Goal: Task Accomplishment & Management: Complete application form

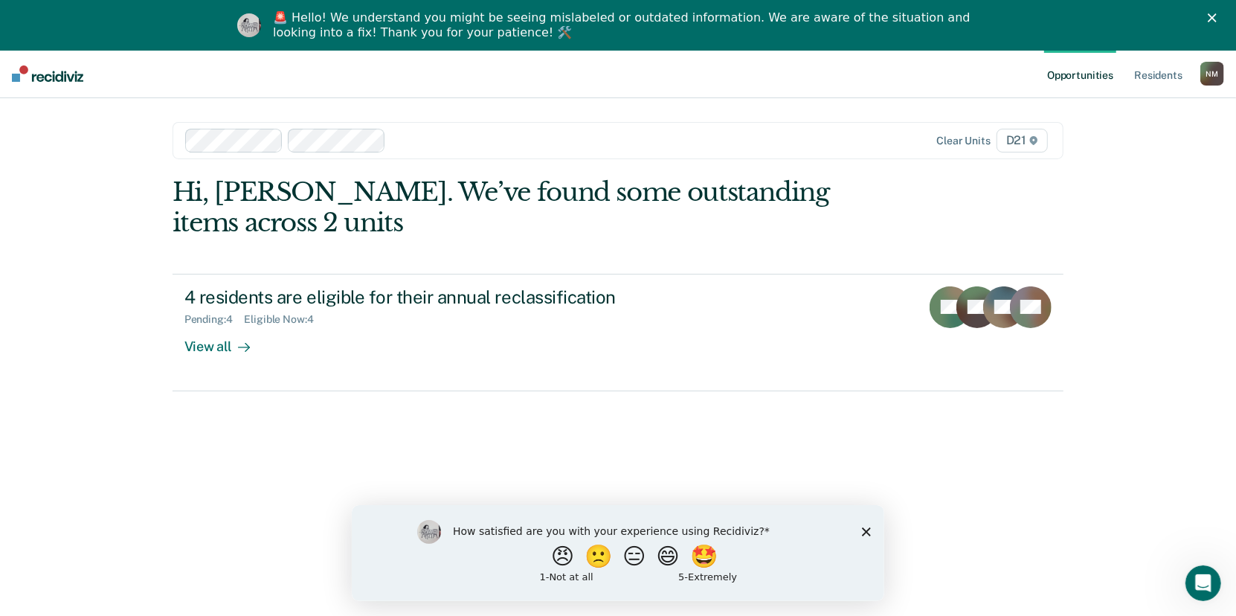
click at [866, 529] on polygon "Close survey" at bounding box center [865, 531] width 9 height 9
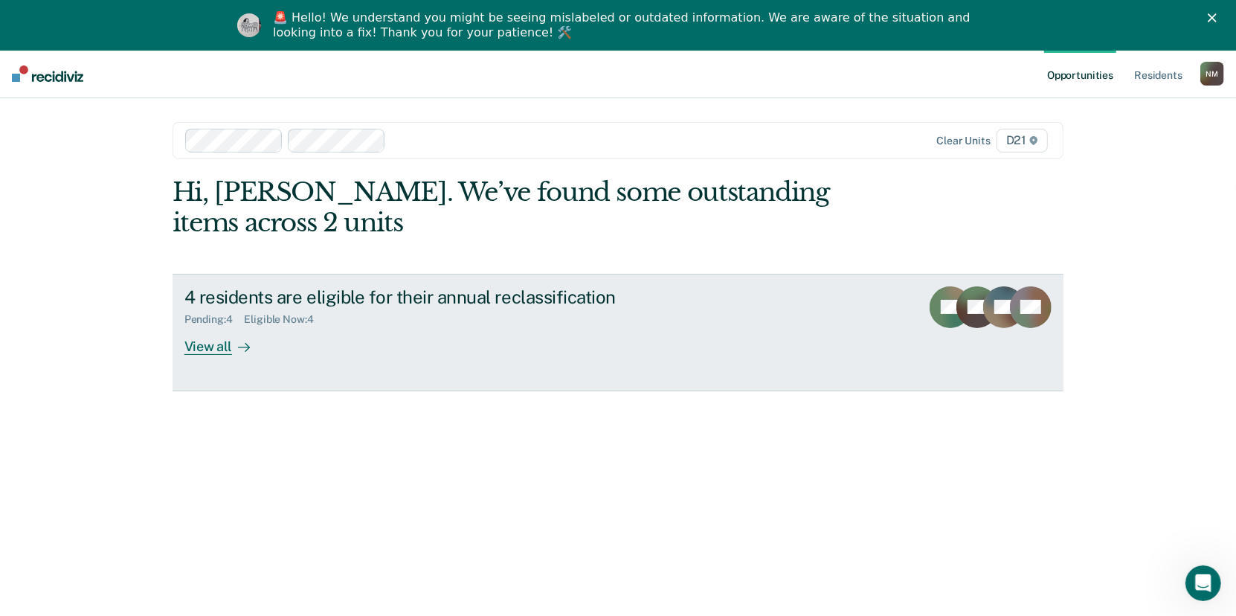
click at [226, 355] on div "View all" at bounding box center [225, 340] width 83 height 29
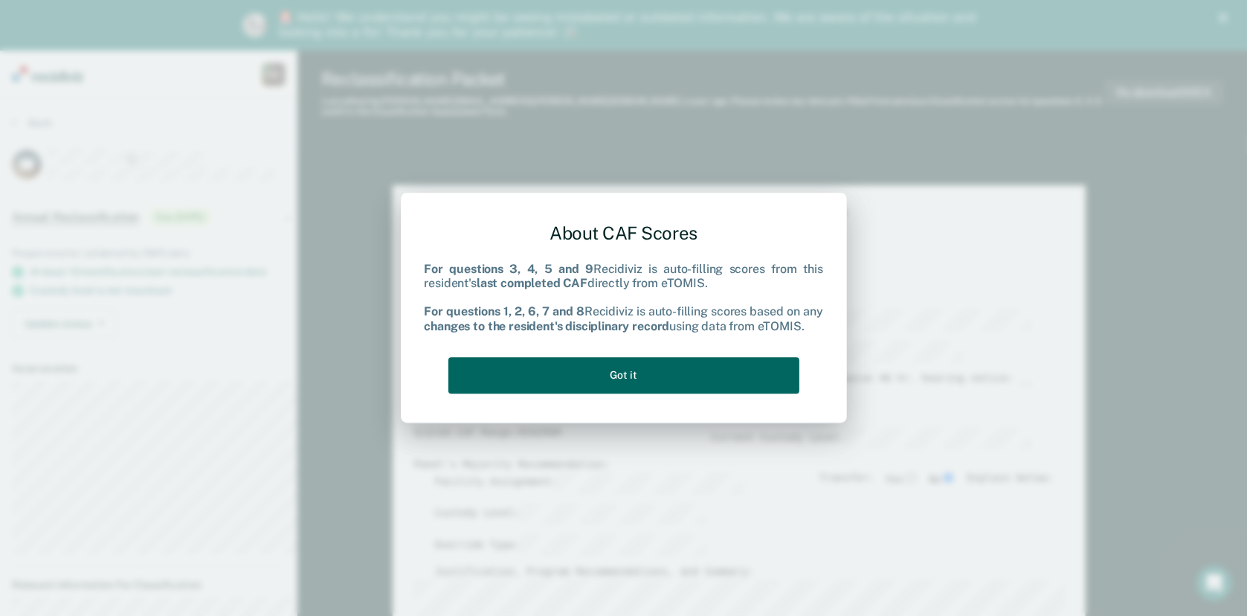
click at [656, 386] on button "Got it" at bounding box center [623, 375] width 351 height 36
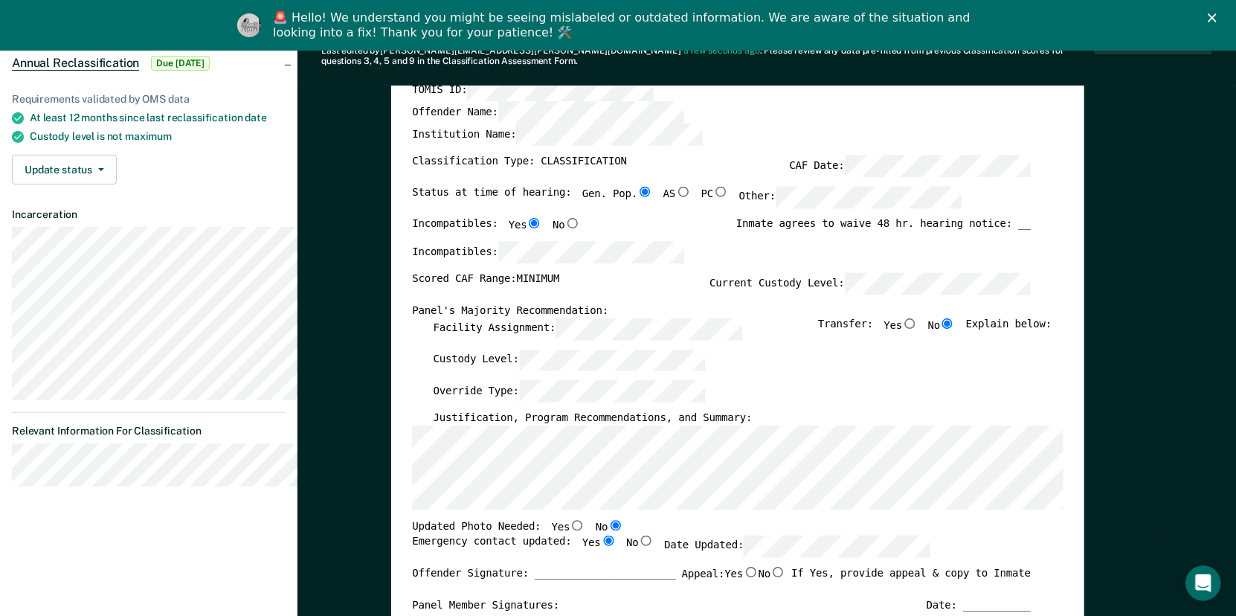
scroll to position [7, 0]
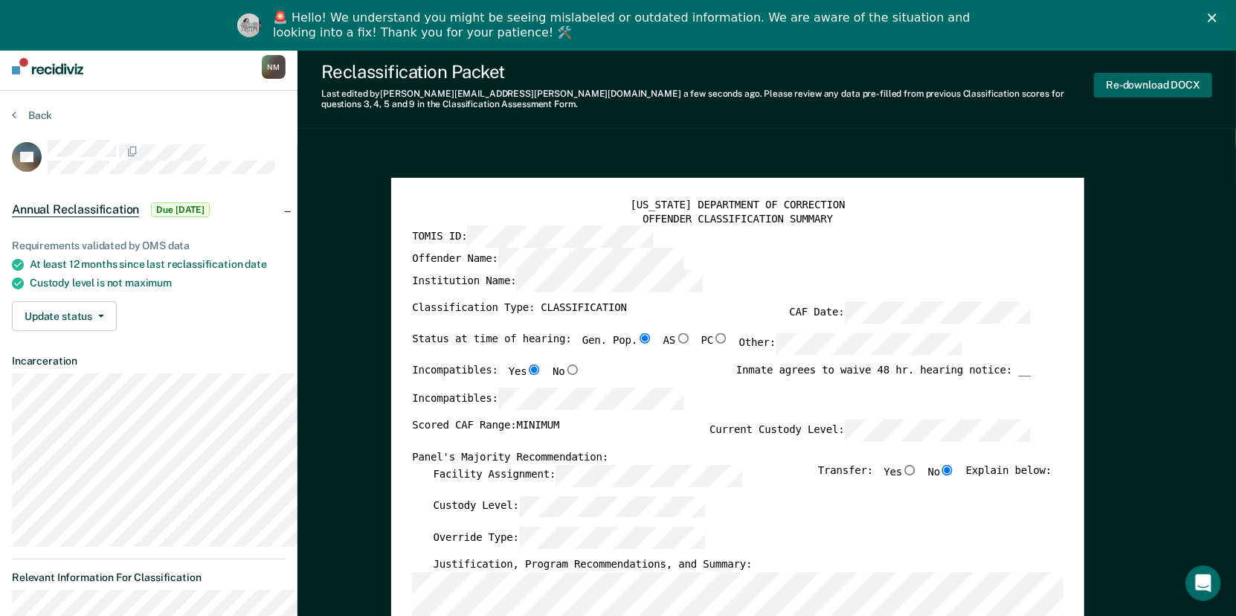
click at [1121, 94] on button "Re-download DOCX" at bounding box center [1153, 85] width 118 height 25
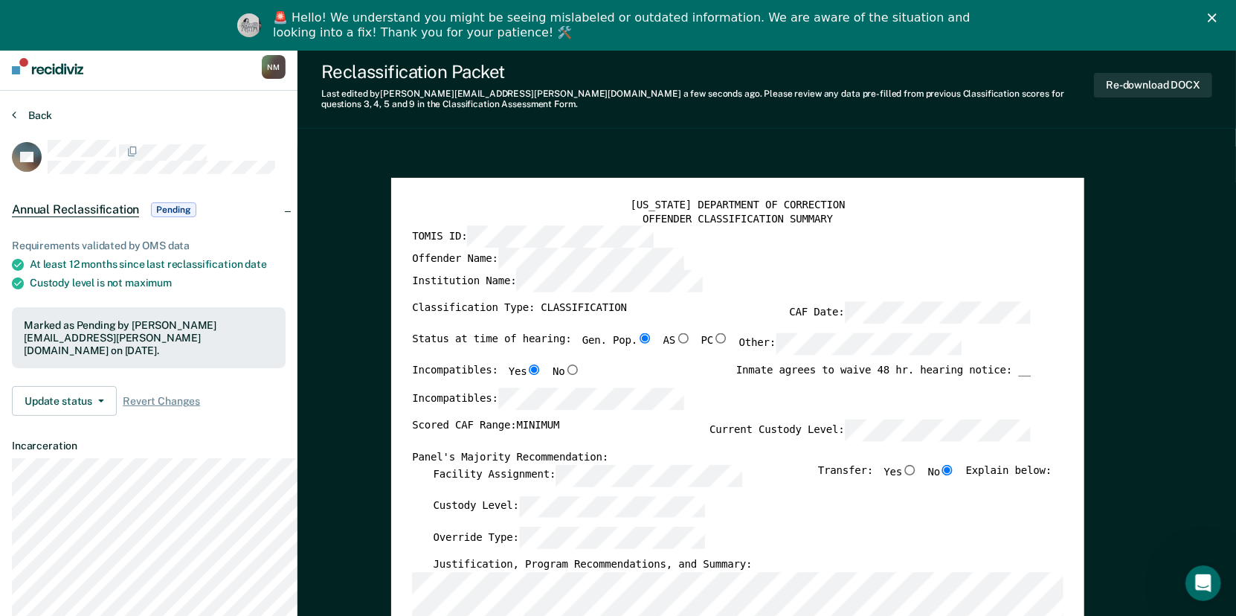
click at [12, 117] on icon at bounding box center [14, 115] width 4 height 12
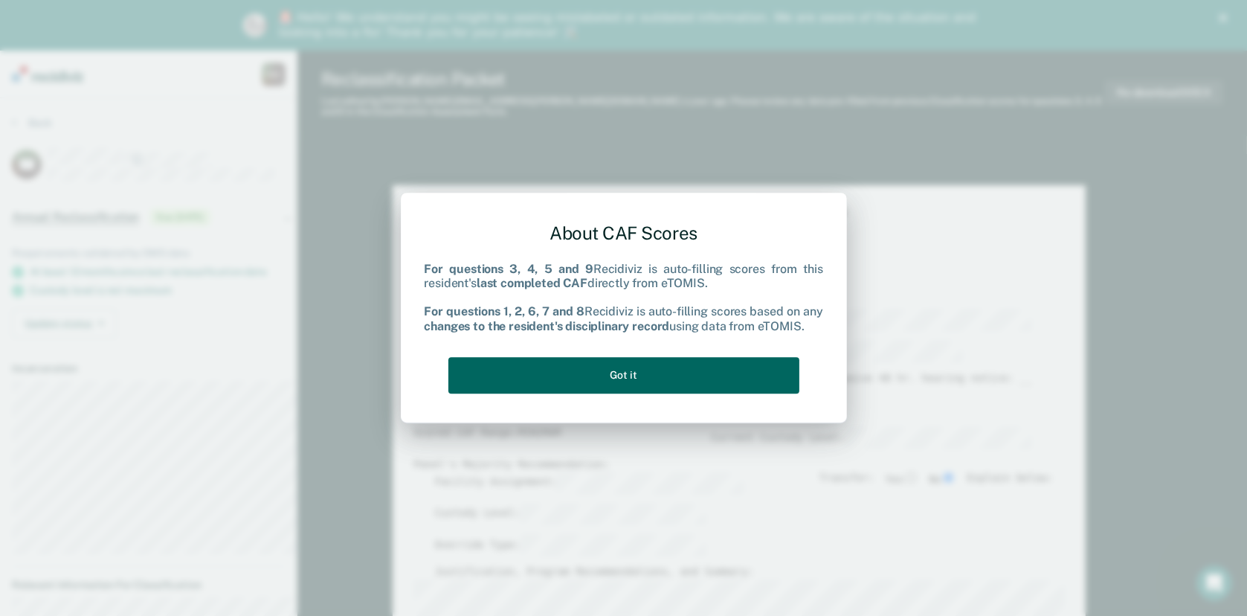
click at [541, 376] on button "Got it" at bounding box center [623, 375] width 351 height 36
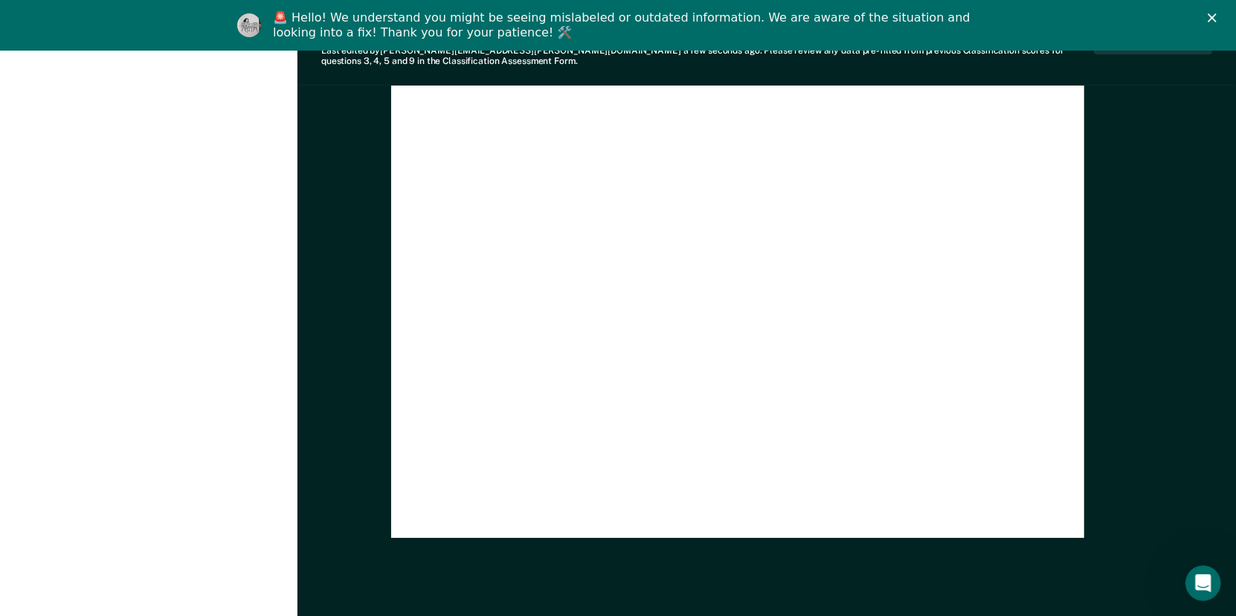
scroll to position [3719, 0]
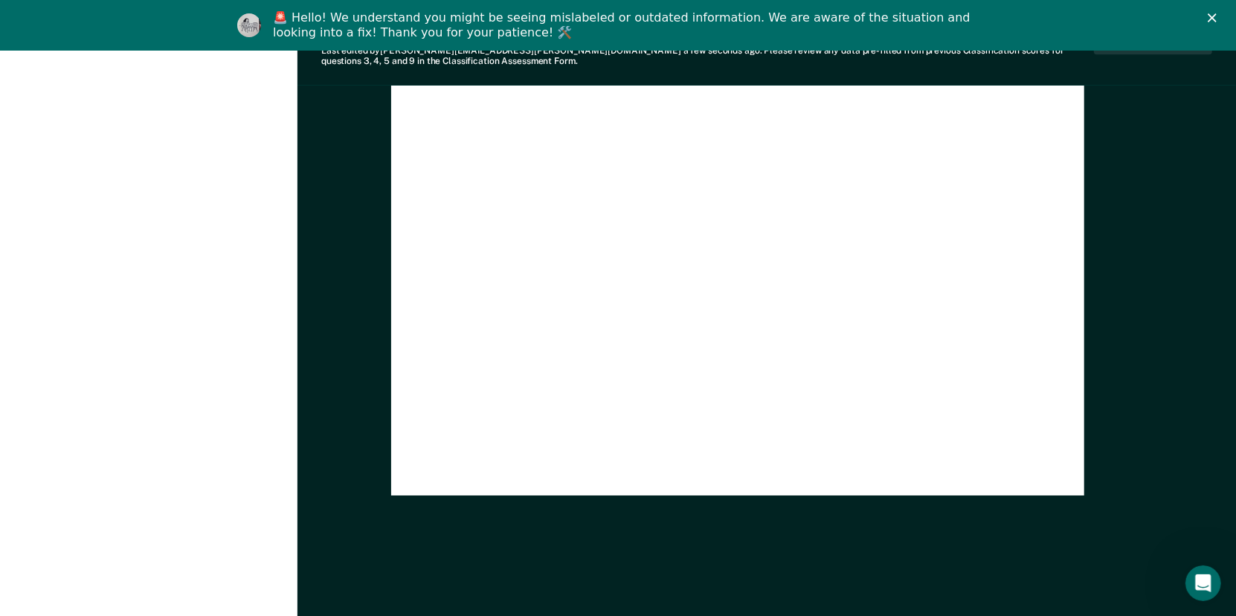
drag, startPoint x: 520, startPoint y: 219, endPoint x: 537, endPoint y: 218, distance: 17.2
drag, startPoint x: 537, startPoint y: 218, endPoint x: 611, endPoint y: 230, distance: 74.6
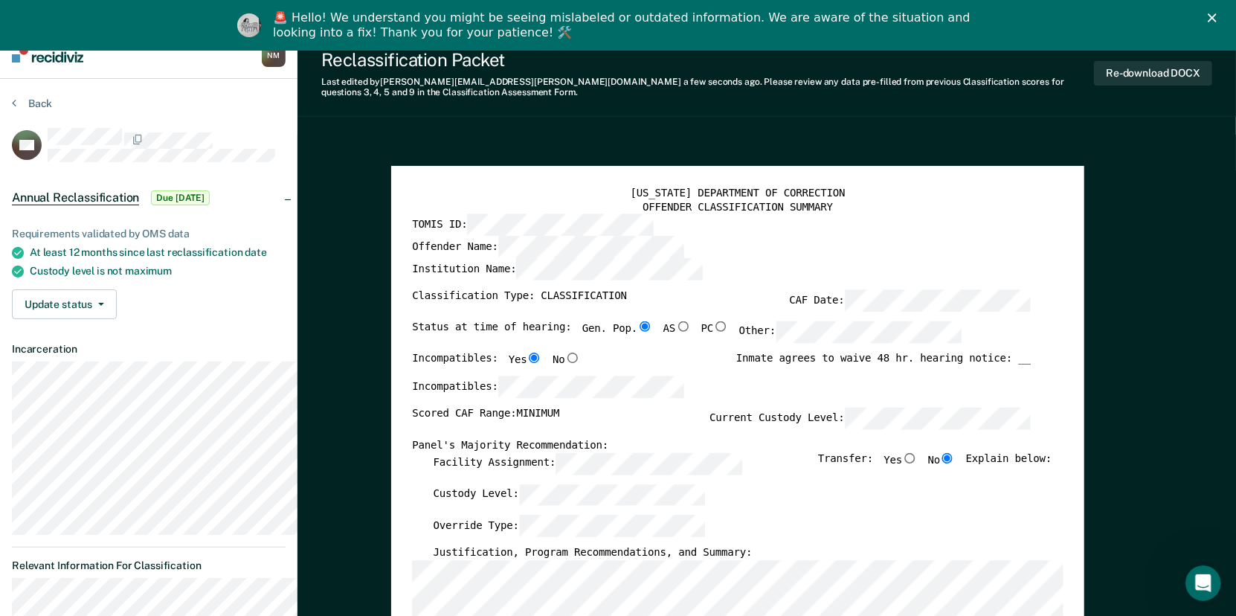
scroll to position [0, 0]
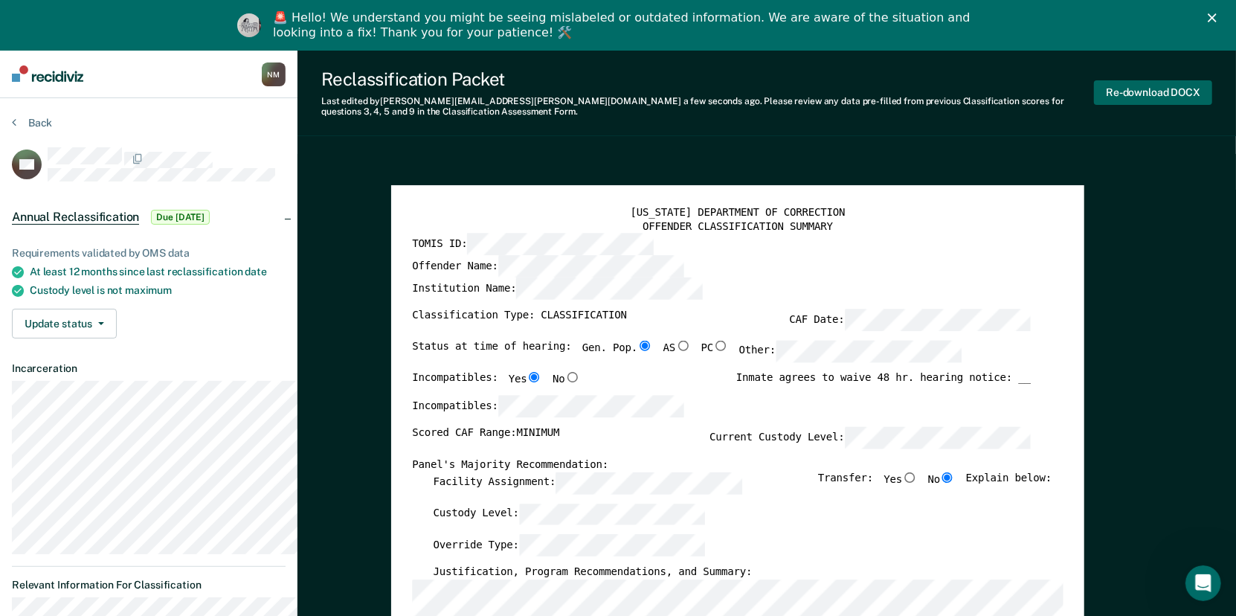
click at [1138, 103] on button "Re-download DOCX" at bounding box center [1153, 92] width 118 height 25
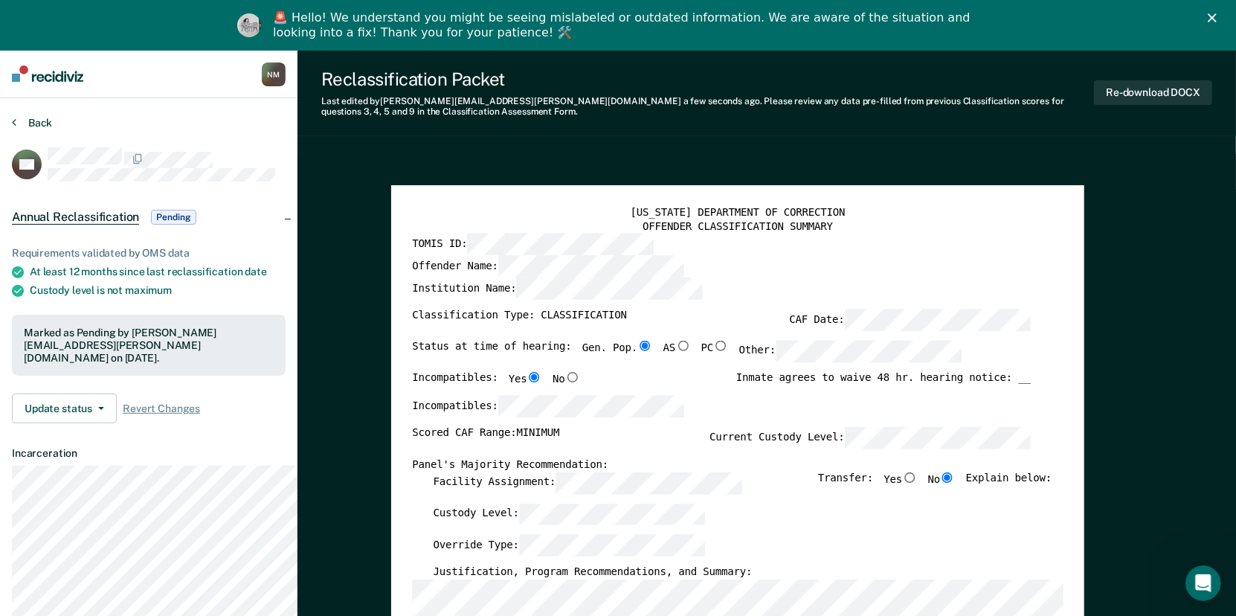
click at [16, 125] on icon at bounding box center [14, 122] width 4 height 12
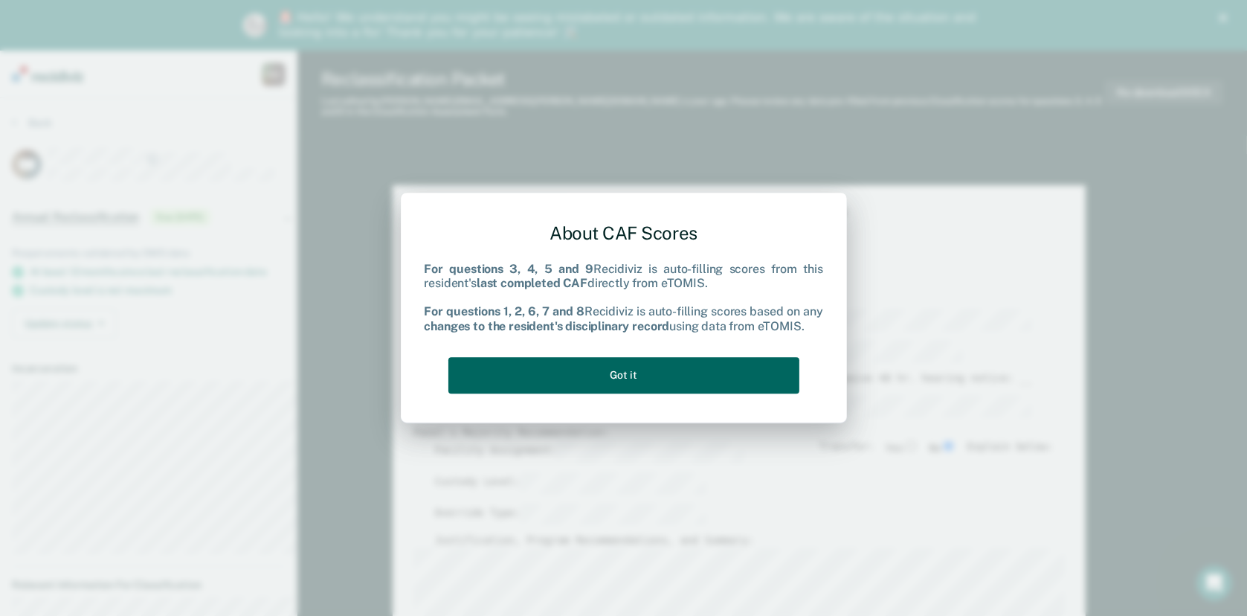
click at [626, 387] on button "Got it" at bounding box center [623, 375] width 351 height 36
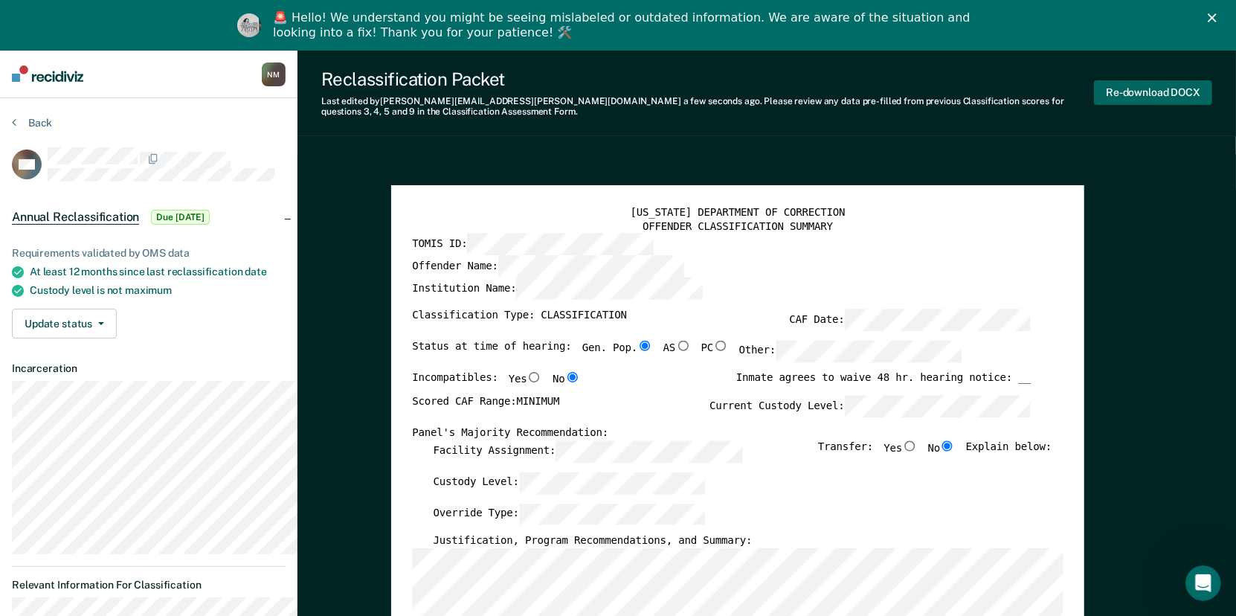
click at [1158, 99] on button "Re-download DOCX" at bounding box center [1153, 92] width 118 height 25
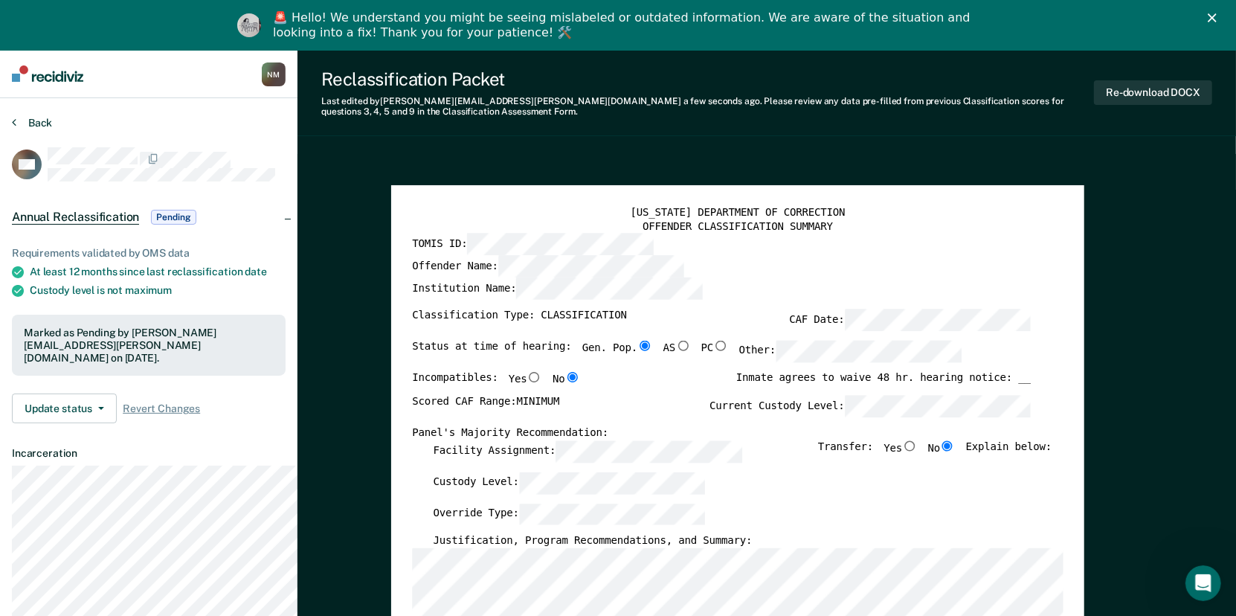
click at [16, 126] on icon at bounding box center [14, 122] width 4 height 12
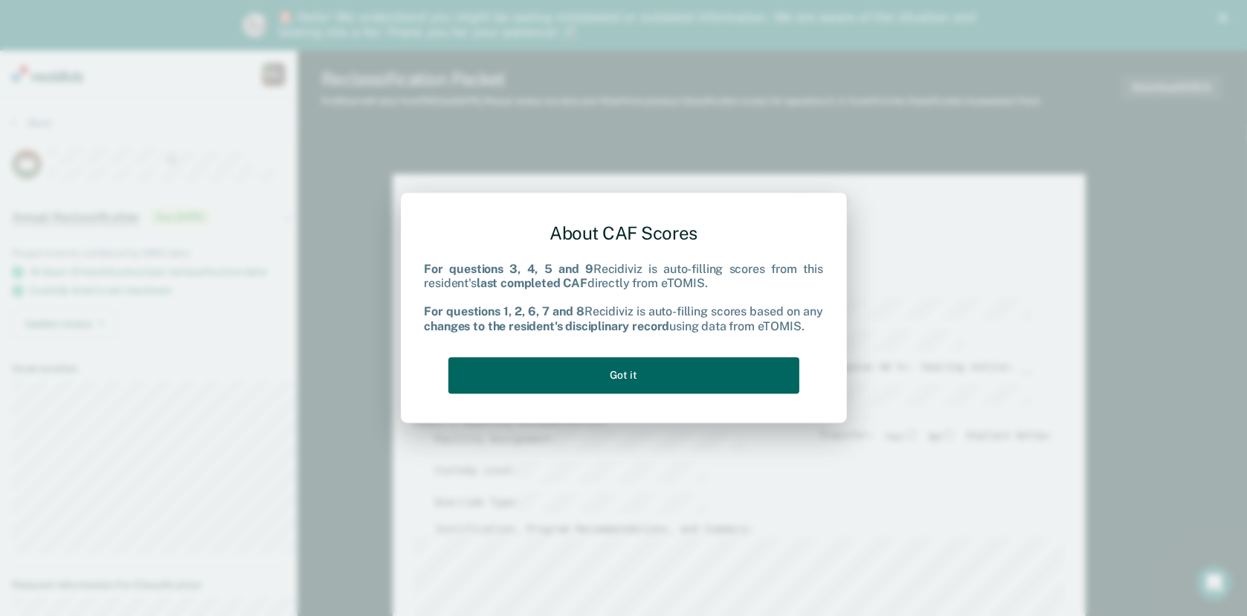
click at [680, 380] on button "Got it" at bounding box center [623, 375] width 351 height 36
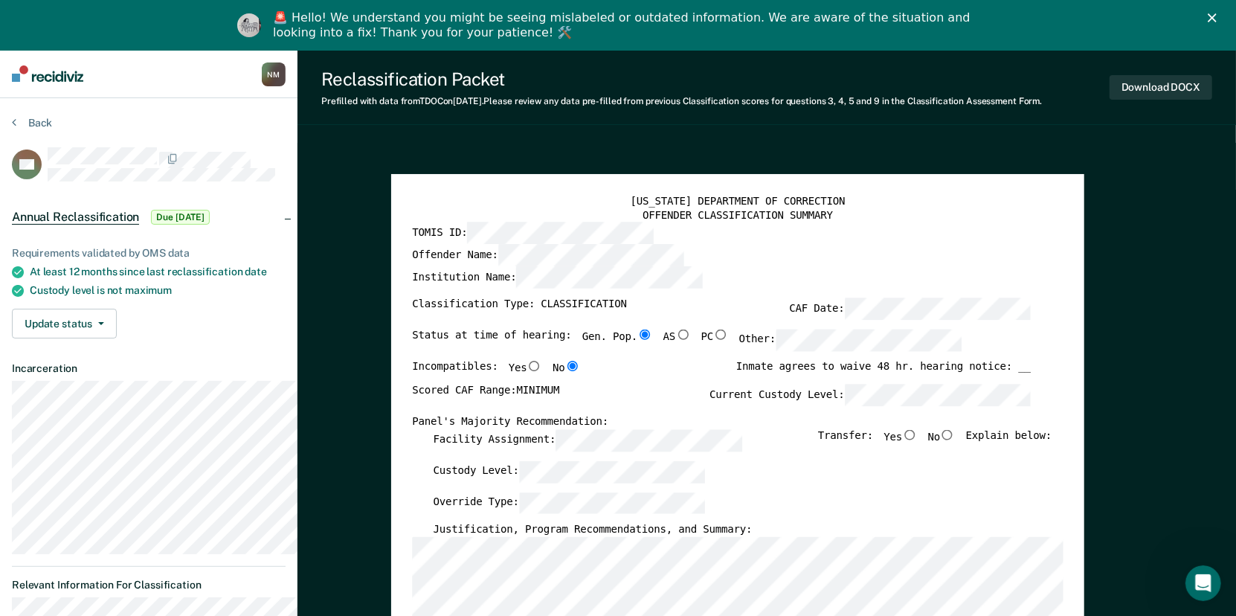
click at [955, 440] on input "No" at bounding box center [947, 435] width 15 height 10
type textarea "x"
radio input "true"
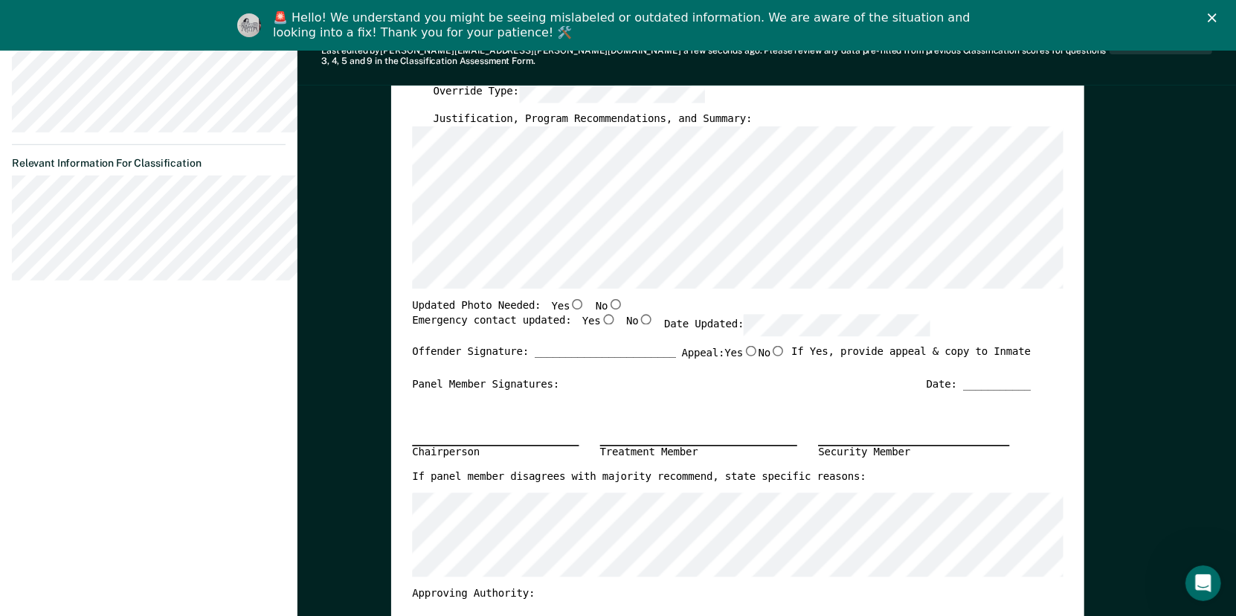
scroll to position [446, 0]
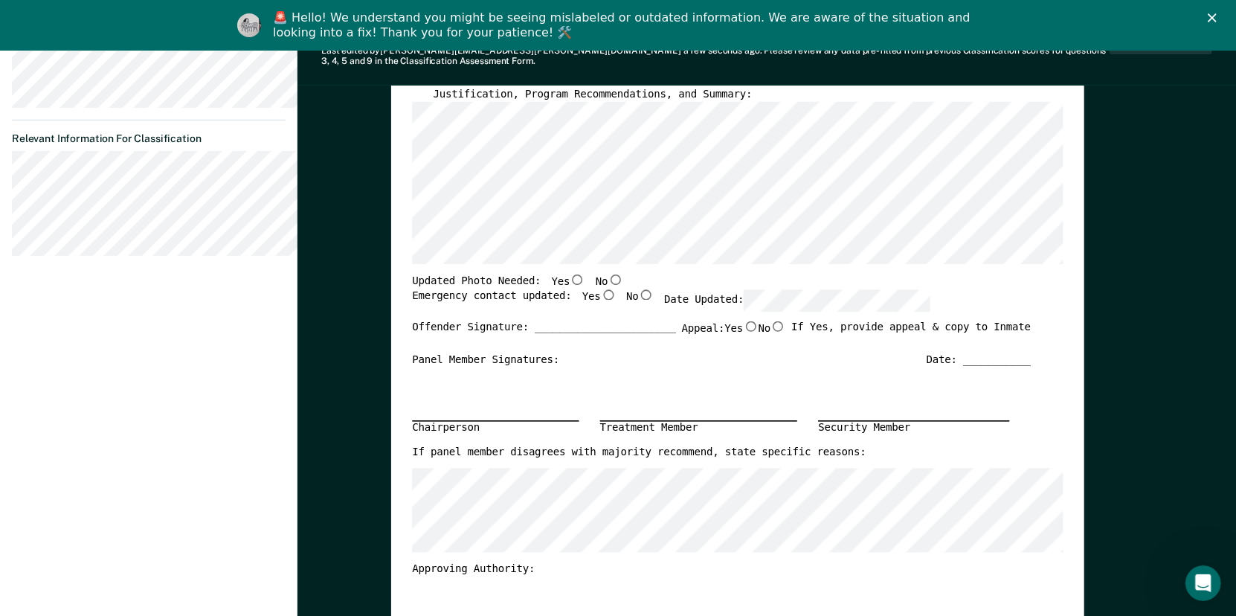
click at [623, 285] on input "No" at bounding box center [615, 279] width 15 height 10
type textarea "x"
radio input "true"
click at [616, 300] on input "Yes" at bounding box center [608, 294] width 15 height 10
type textarea "x"
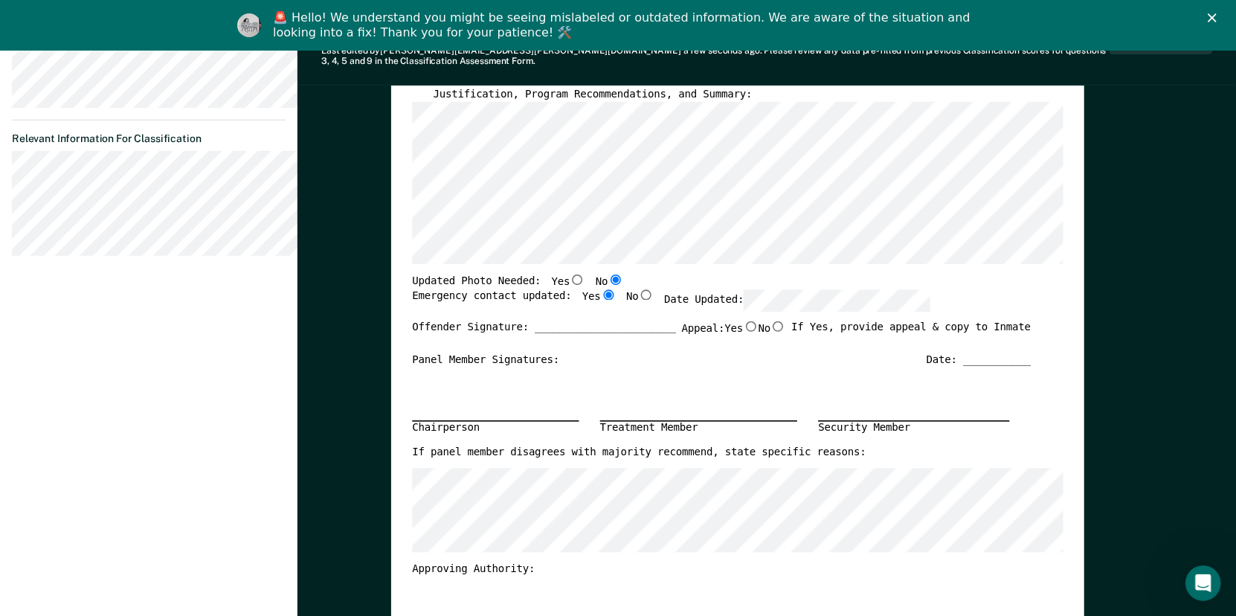
radio input "true"
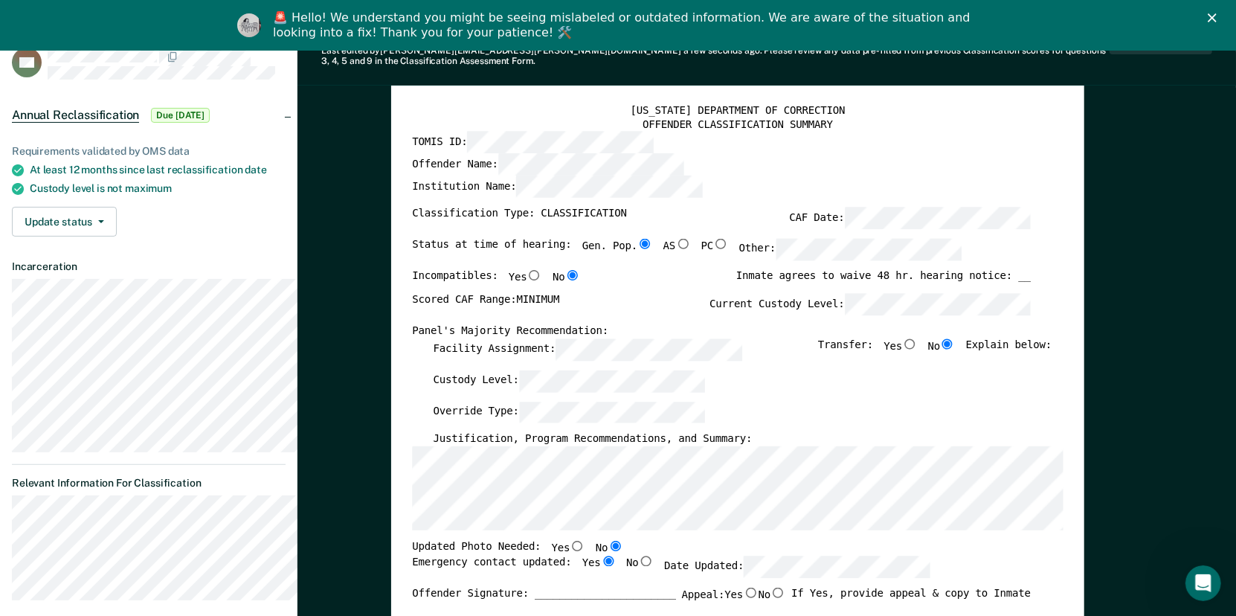
scroll to position [0, 0]
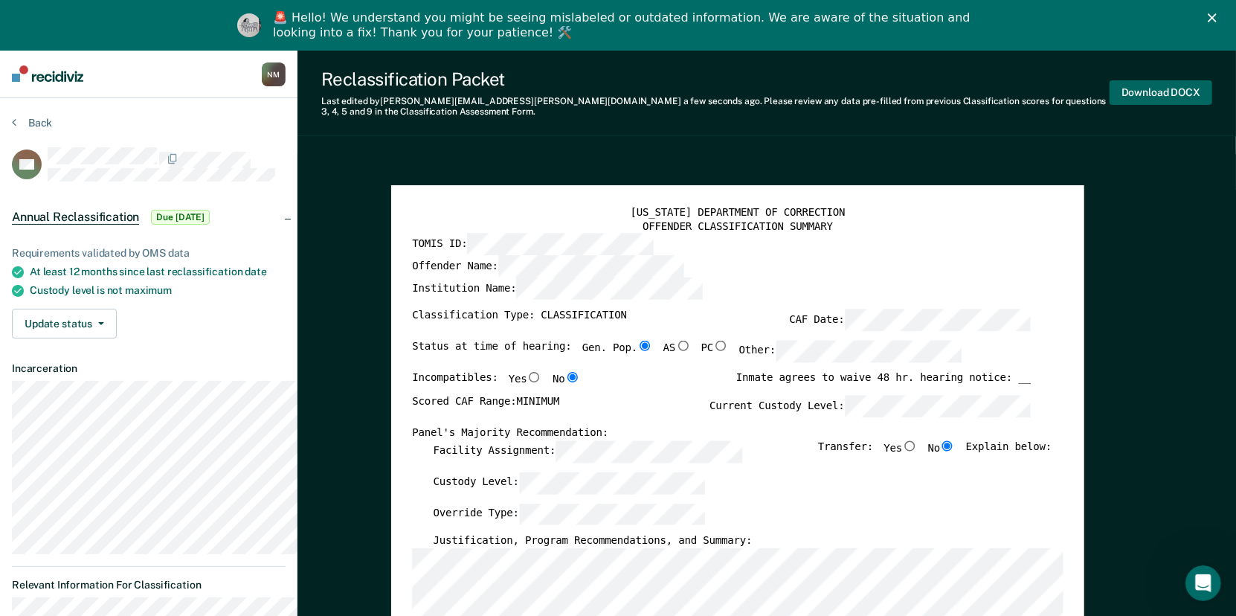
click at [1175, 94] on button "Download DOCX" at bounding box center [1161, 92] width 103 height 25
type textarea "x"
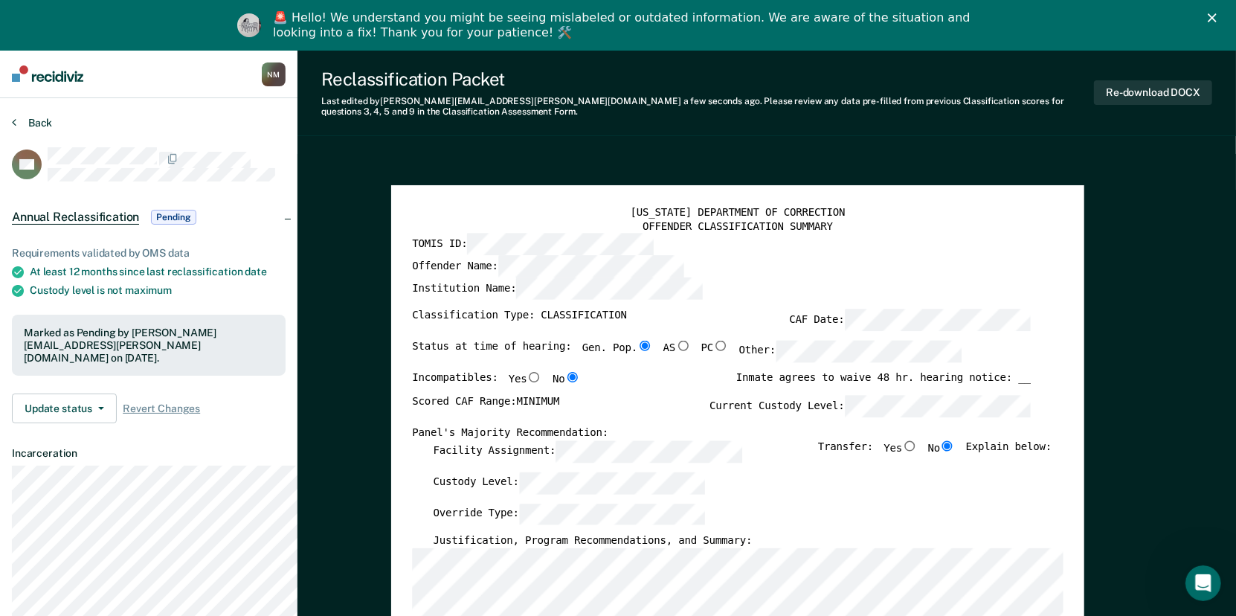
click at [15, 126] on icon at bounding box center [14, 122] width 4 height 12
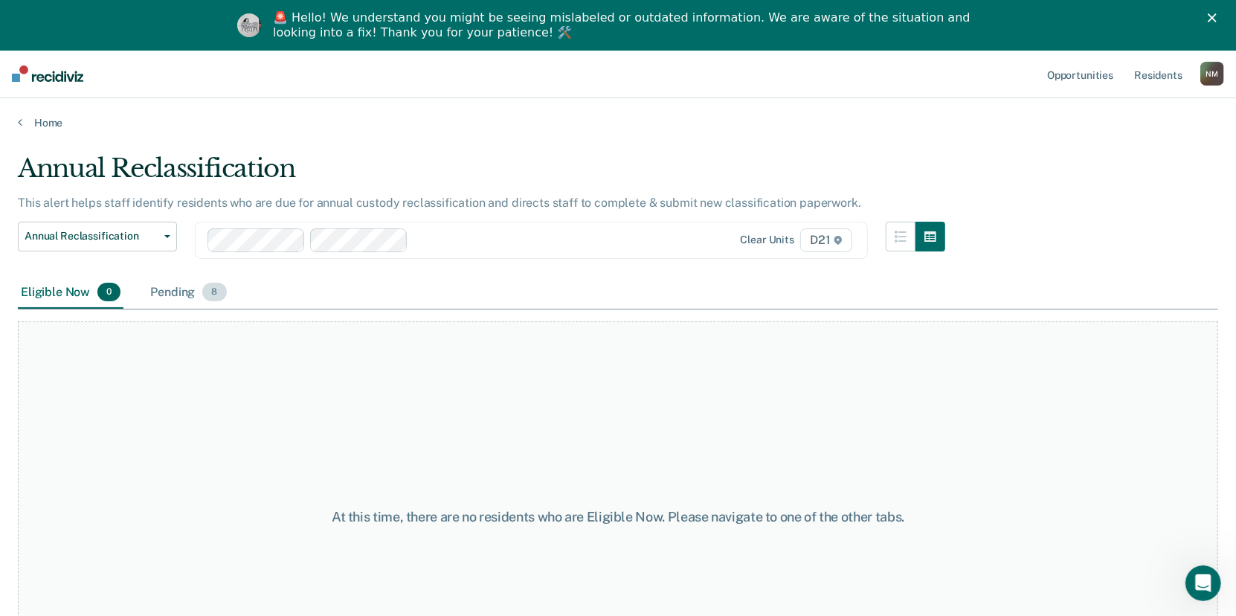
click at [193, 309] on div "Pending 8" at bounding box center [188, 293] width 82 height 33
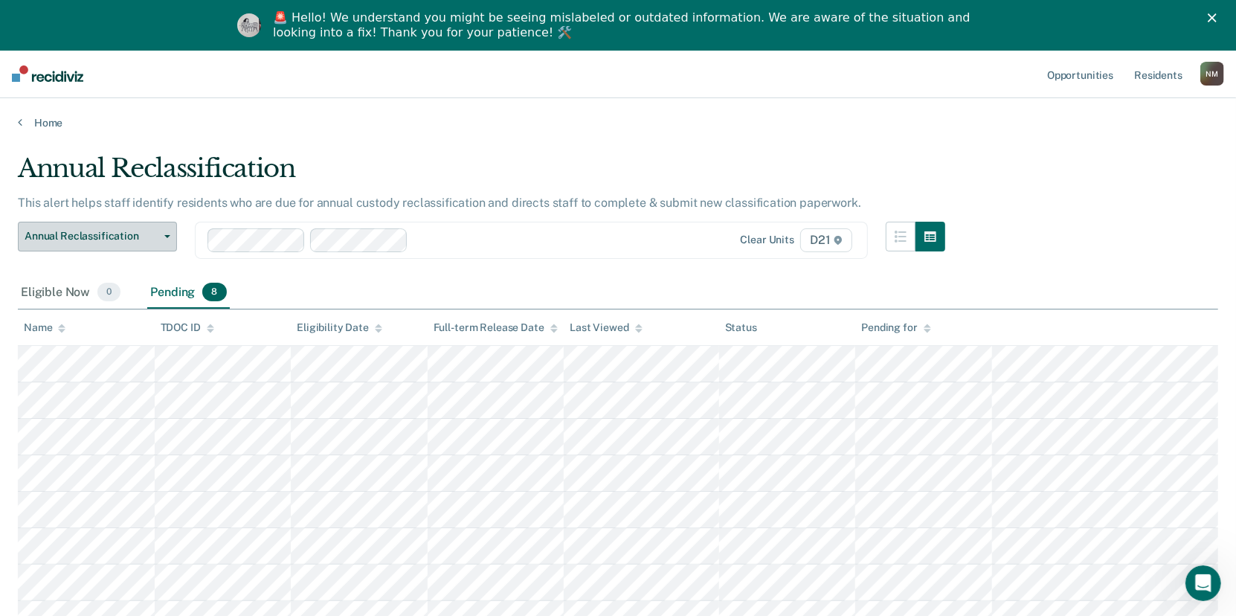
click at [139, 242] on span "Annual Reclassification" at bounding box center [92, 236] width 134 height 13
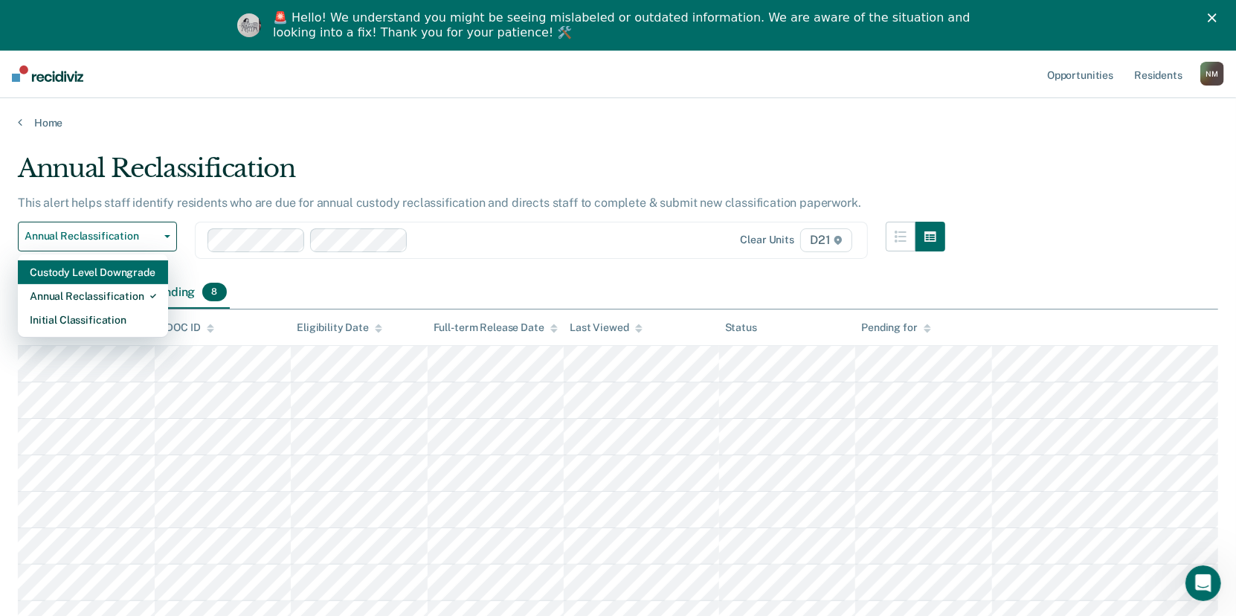
click at [125, 284] on div "Custody Level Downgrade" at bounding box center [93, 272] width 126 height 24
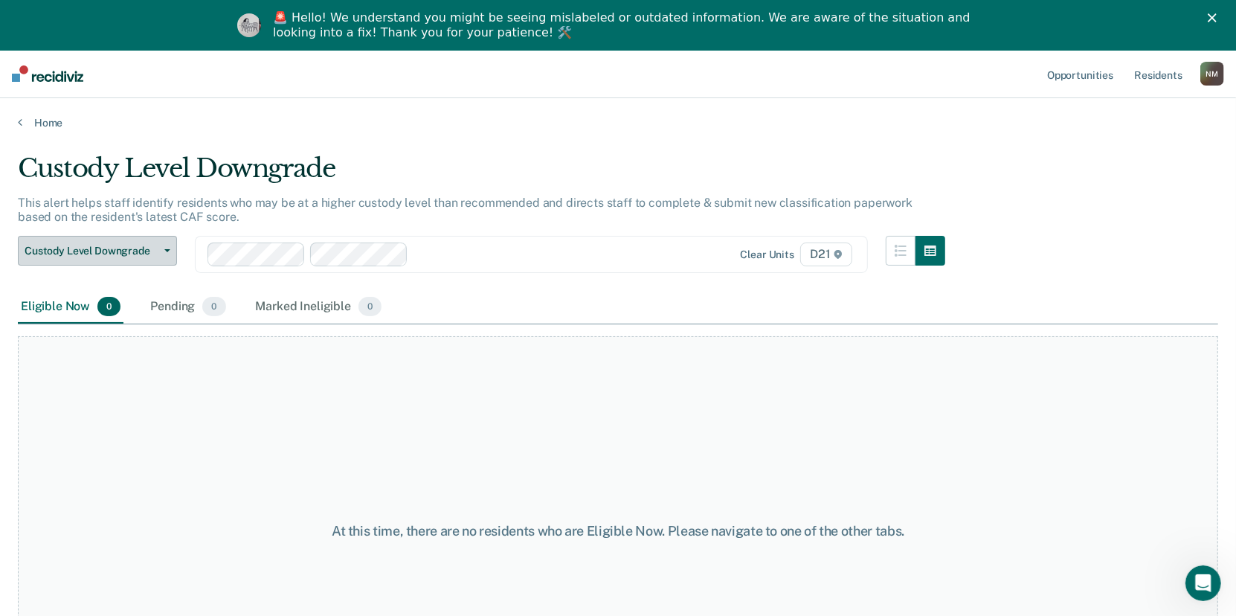
click at [124, 266] on button "Custody Level Downgrade" at bounding box center [97, 251] width 159 height 30
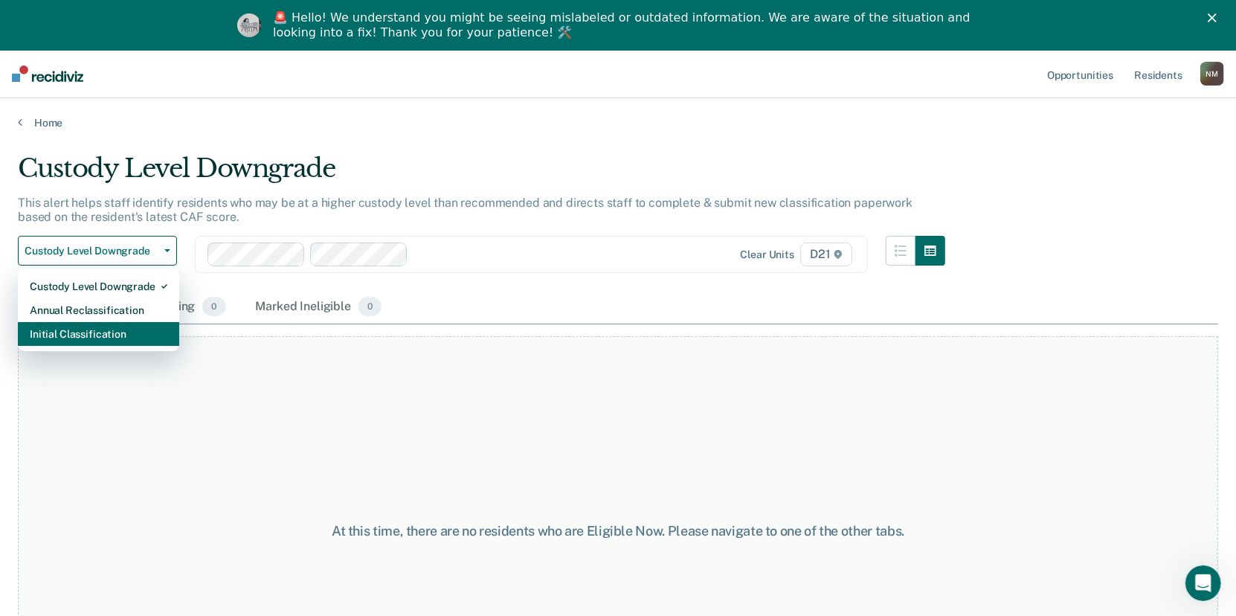
click at [124, 346] on div "Initial Classification" at bounding box center [99, 334] width 138 height 24
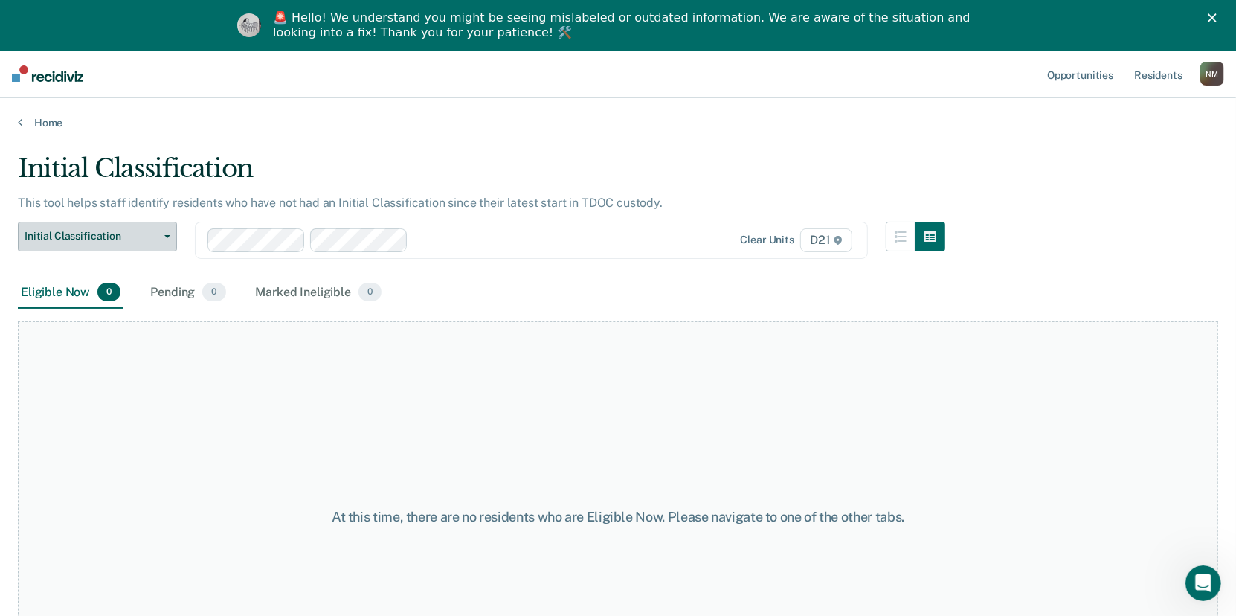
click at [129, 251] on button "Initial Classification" at bounding box center [97, 237] width 159 height 30
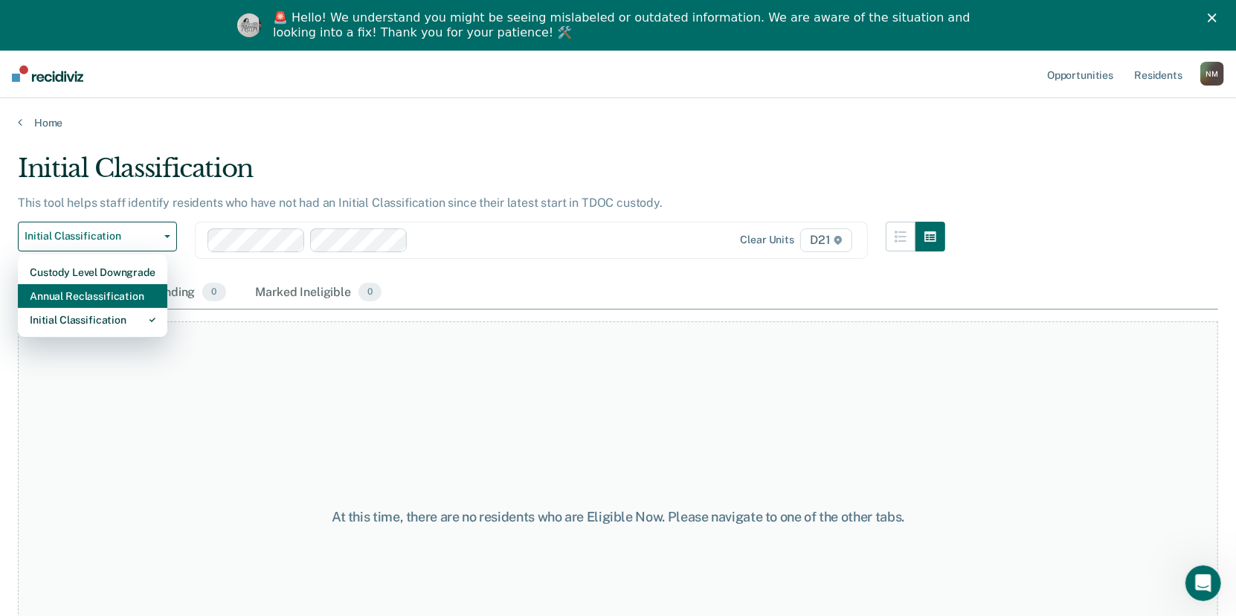
click at [128, 307] on div "Annual Reclassification" at bounding box center [93, 296] width 126 height 24
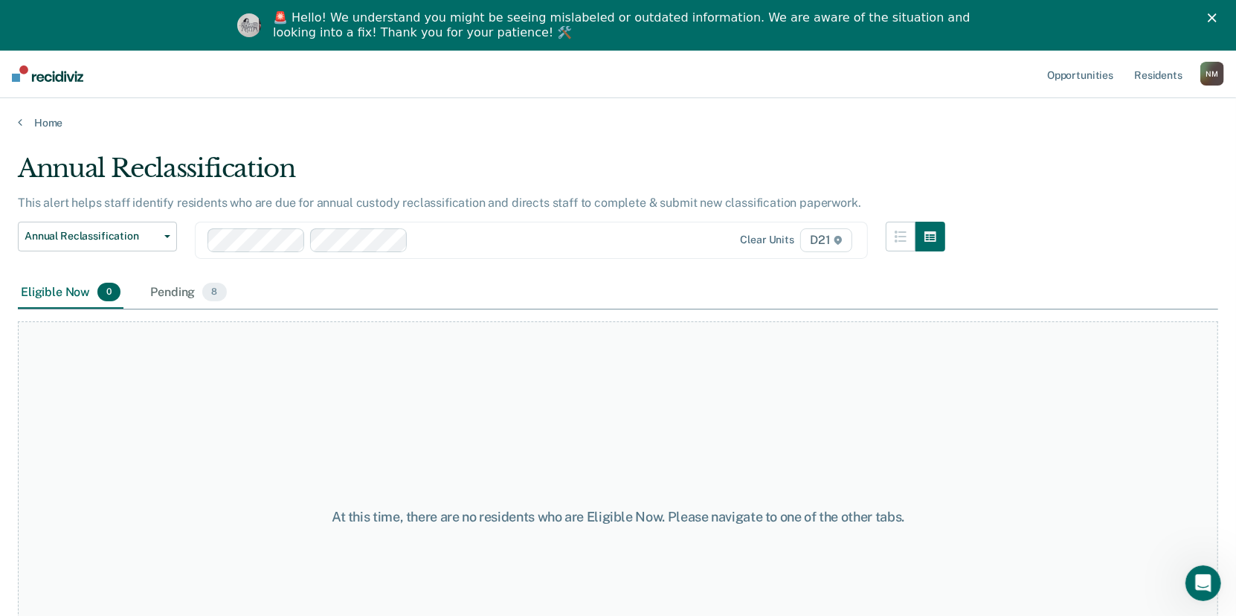
click at [1217, 16] on polygon "Close" at bounding box center [1212, 17] width 9 height 9
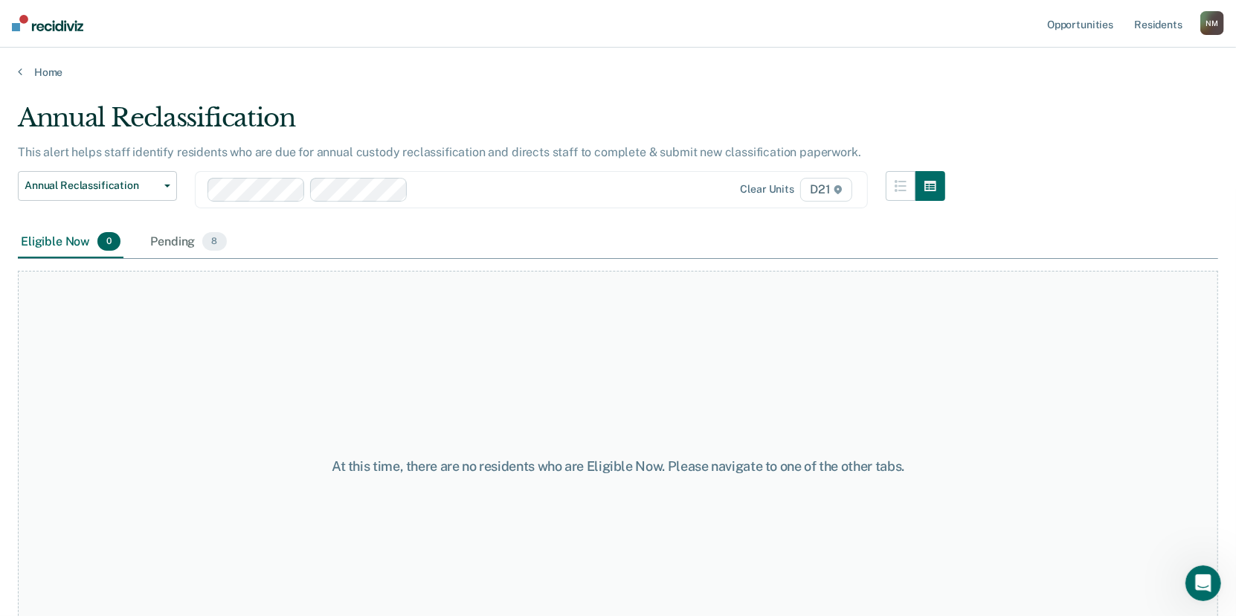
click at [1201, 24] on div "N M" at bounding box center [1212, 23] width 24 height 24
click at [1098, 103] on link "Log Out" at bounding box center [1153, 97] width 120 height 13
